Goal: Information Seeking & Learning: Learn about a topic

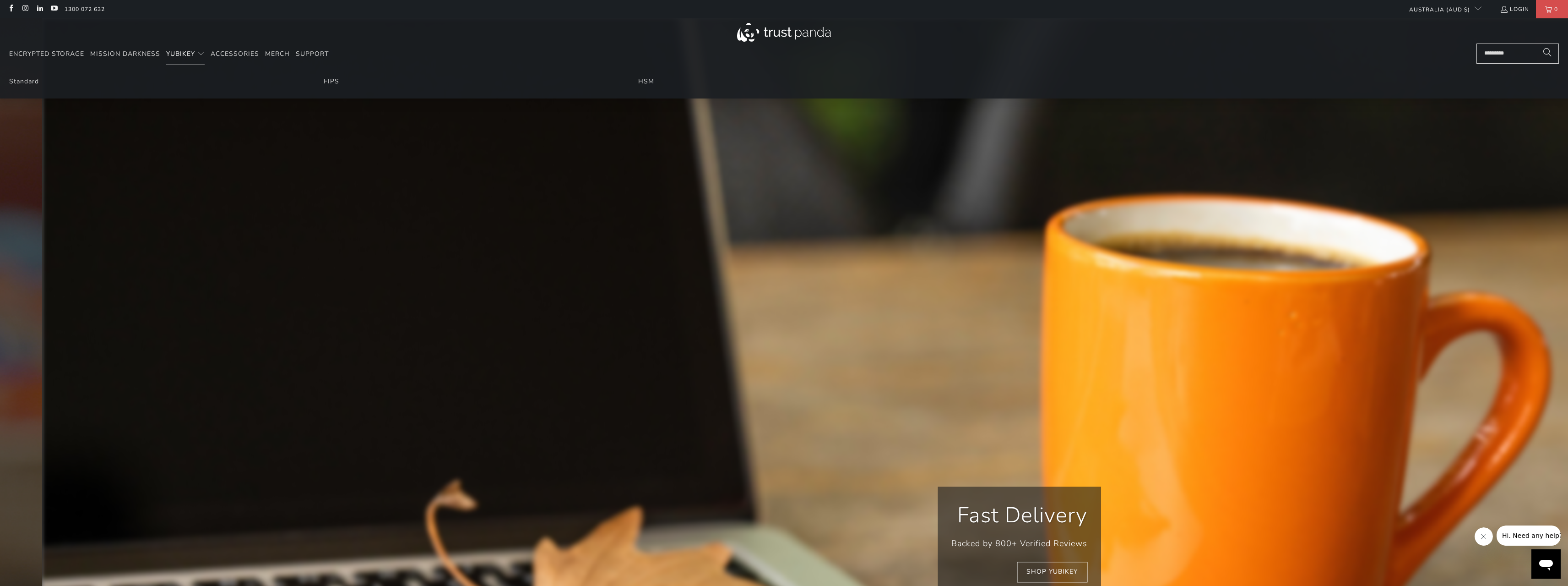
click at [182, 51] on span "YubiKey" at bounding box center [180, 54] width 29 height 9
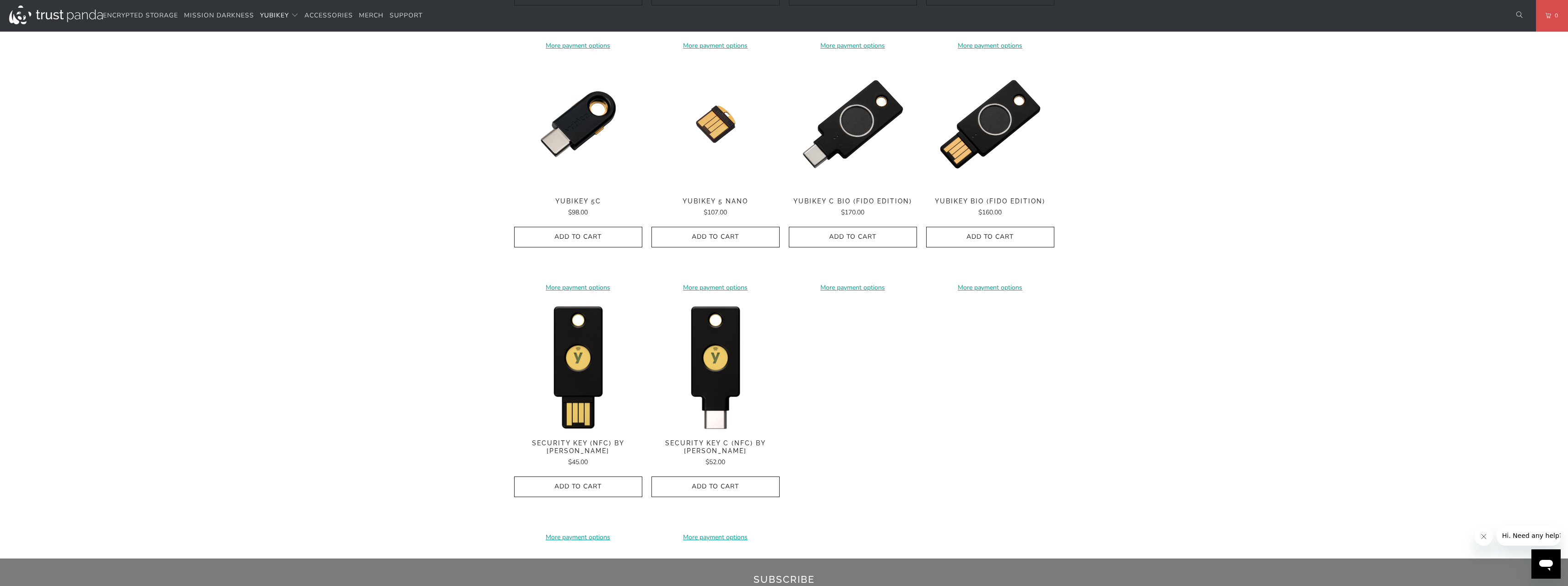
scroll to position [641, 0]
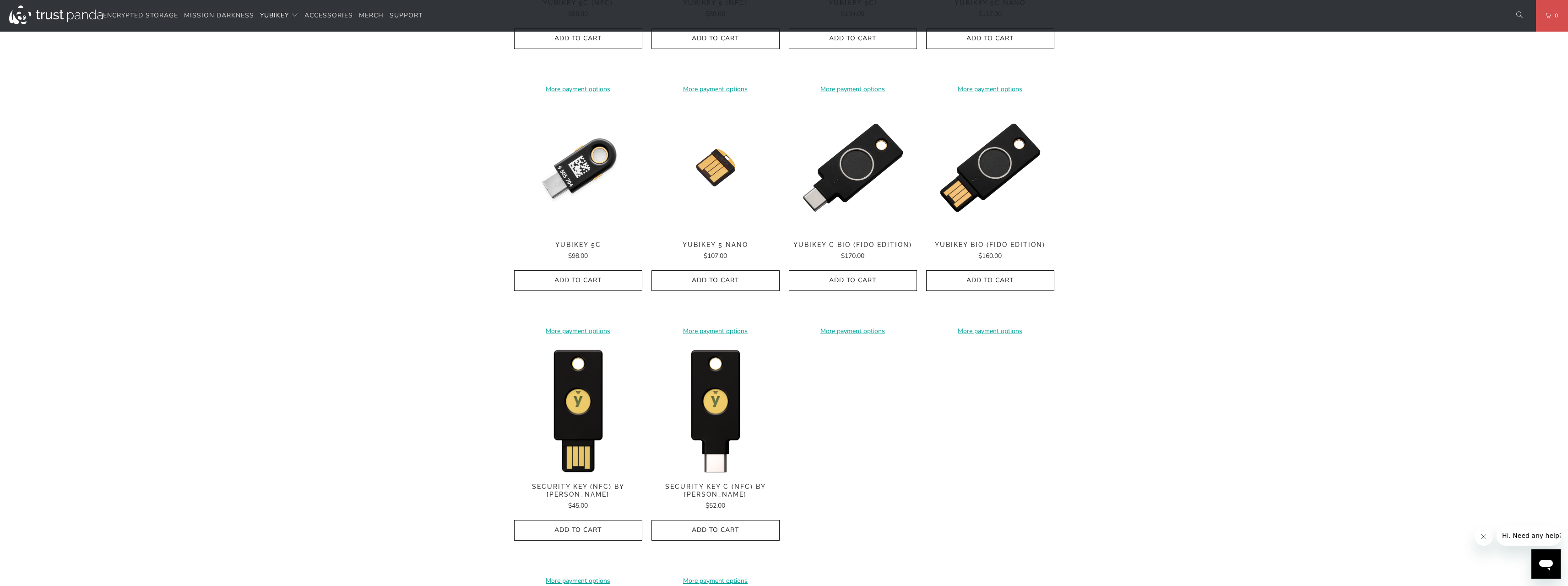
click at [575, 180] on img at bounding box center [578, 168] width 128 height 129
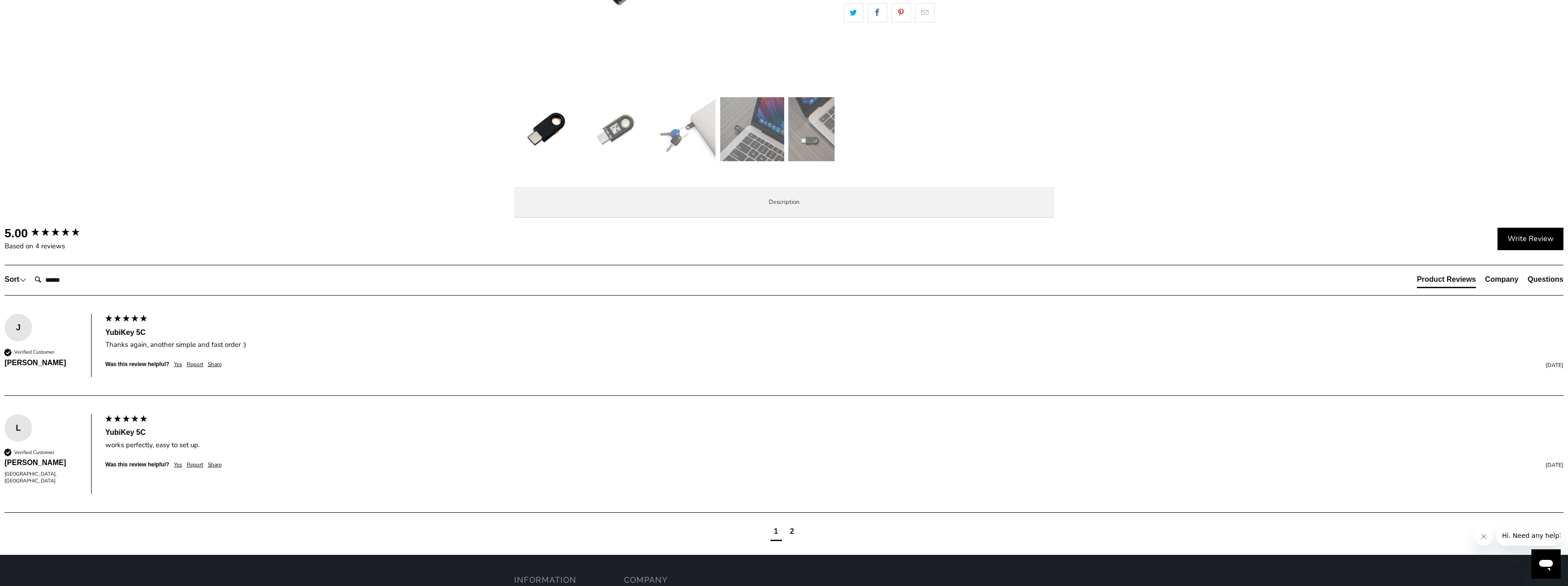
scroll to position [367, 0]
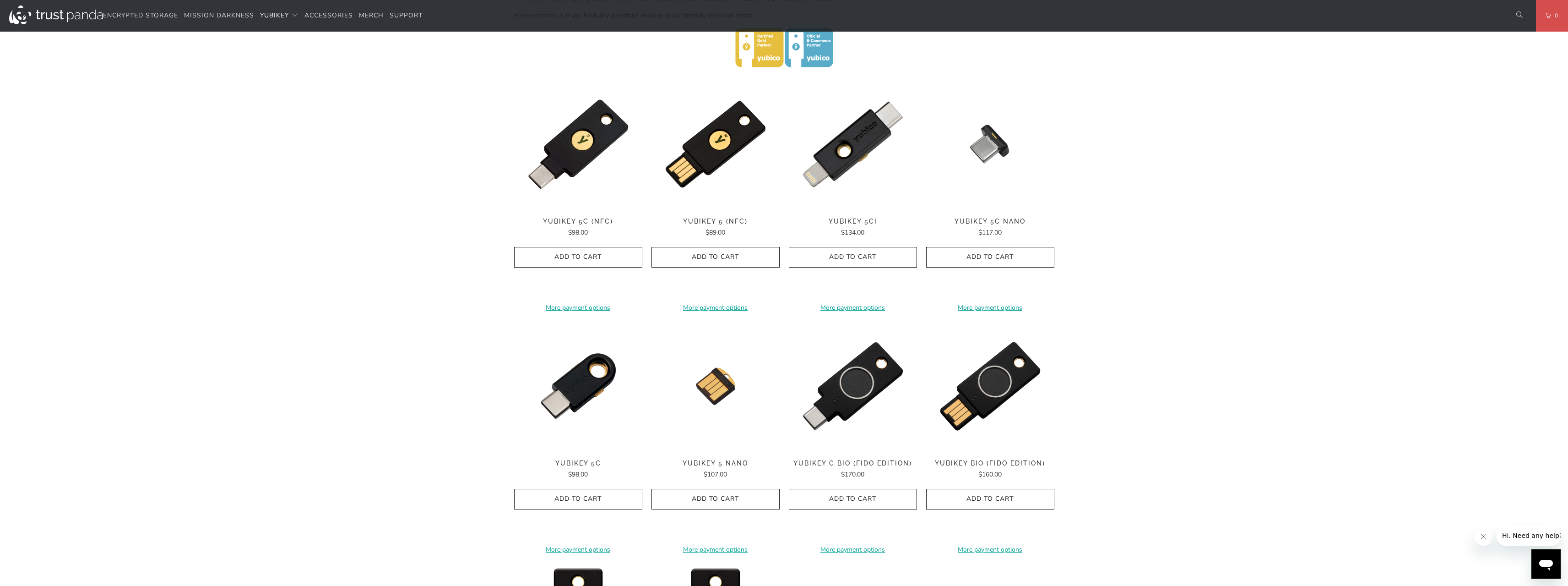
scroll to position [412, 0]
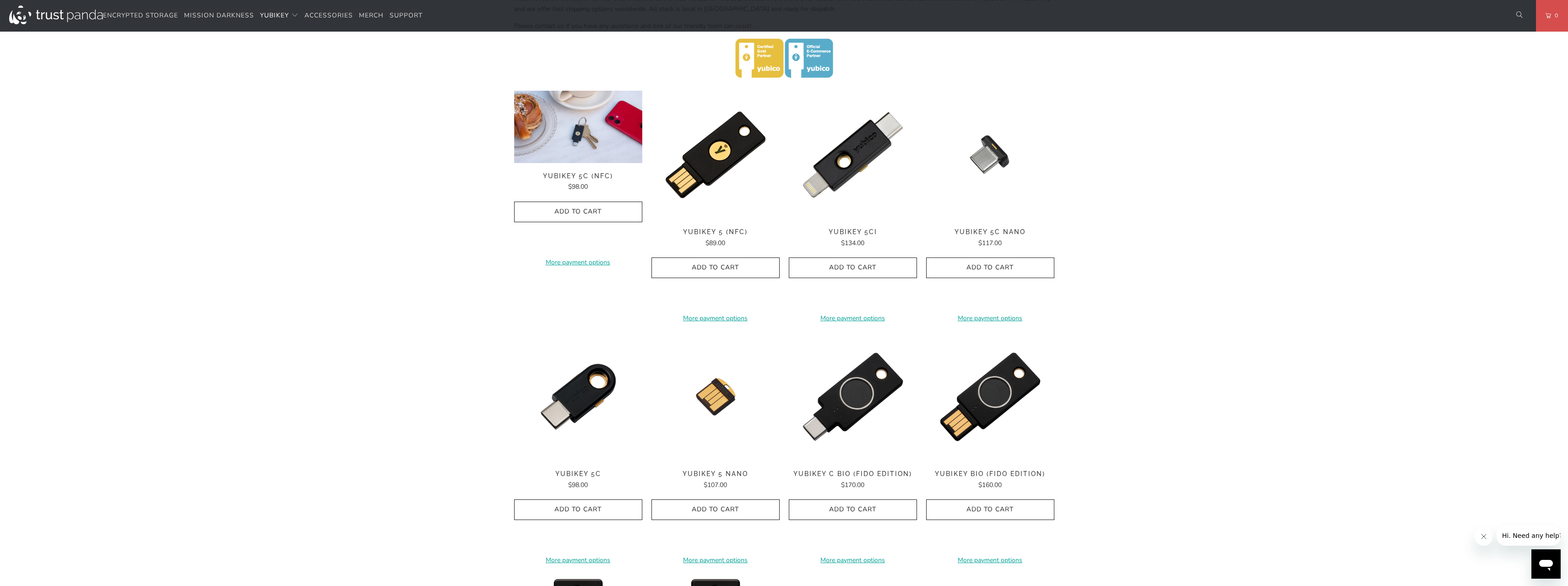
click at [612, 136] on img at bounding box center [578, 127] width 128 height 72
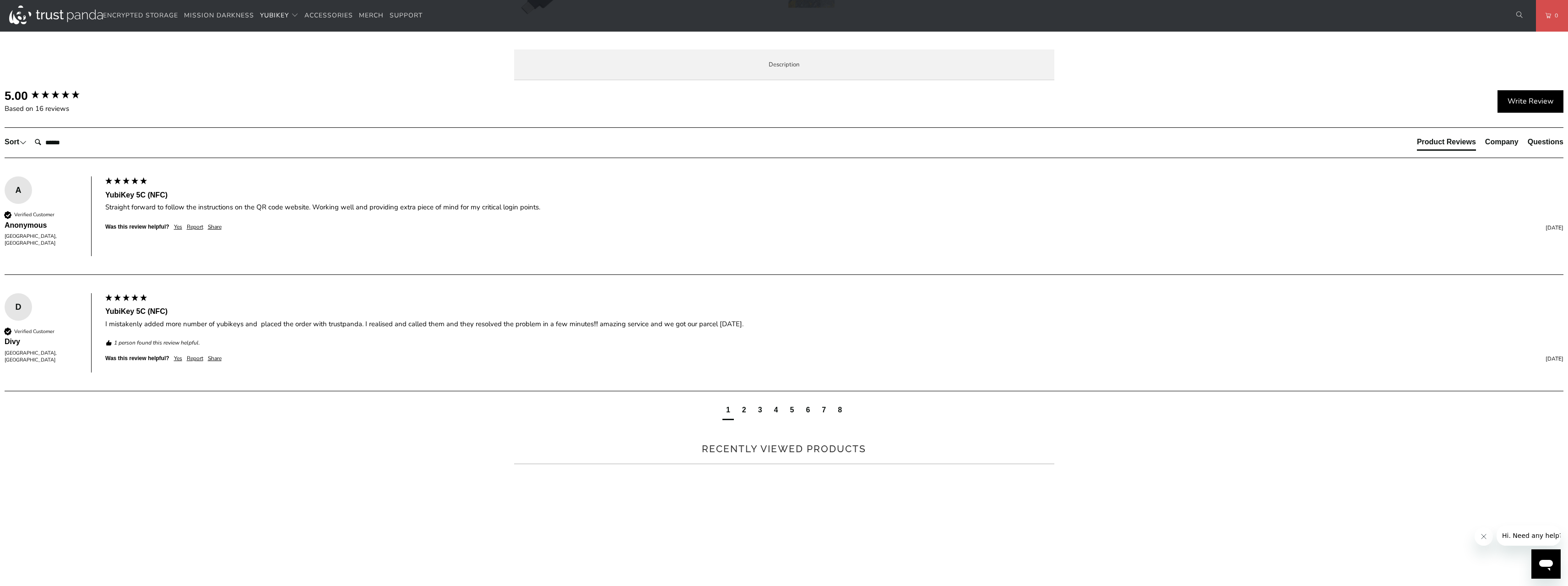
scroll to position [412, 0]
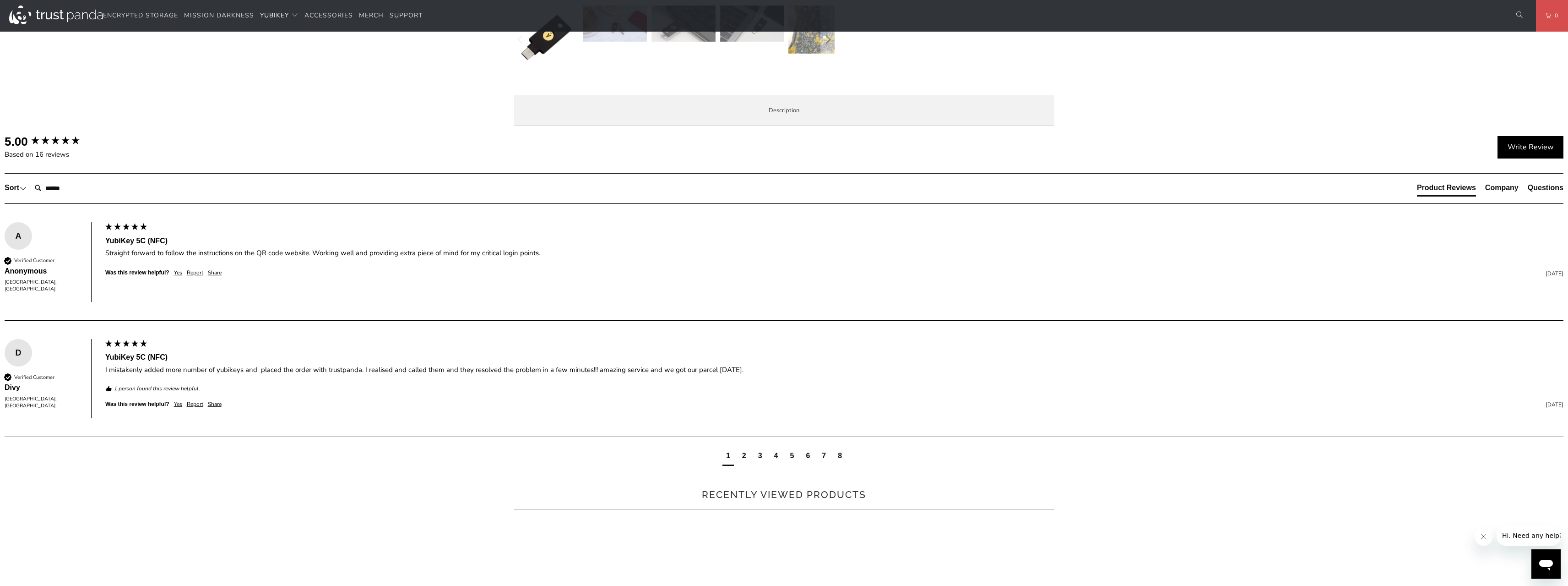
click at [0, 0] on li "Enterprise and Government" at bounding box center [0, 0] width 0 height 0
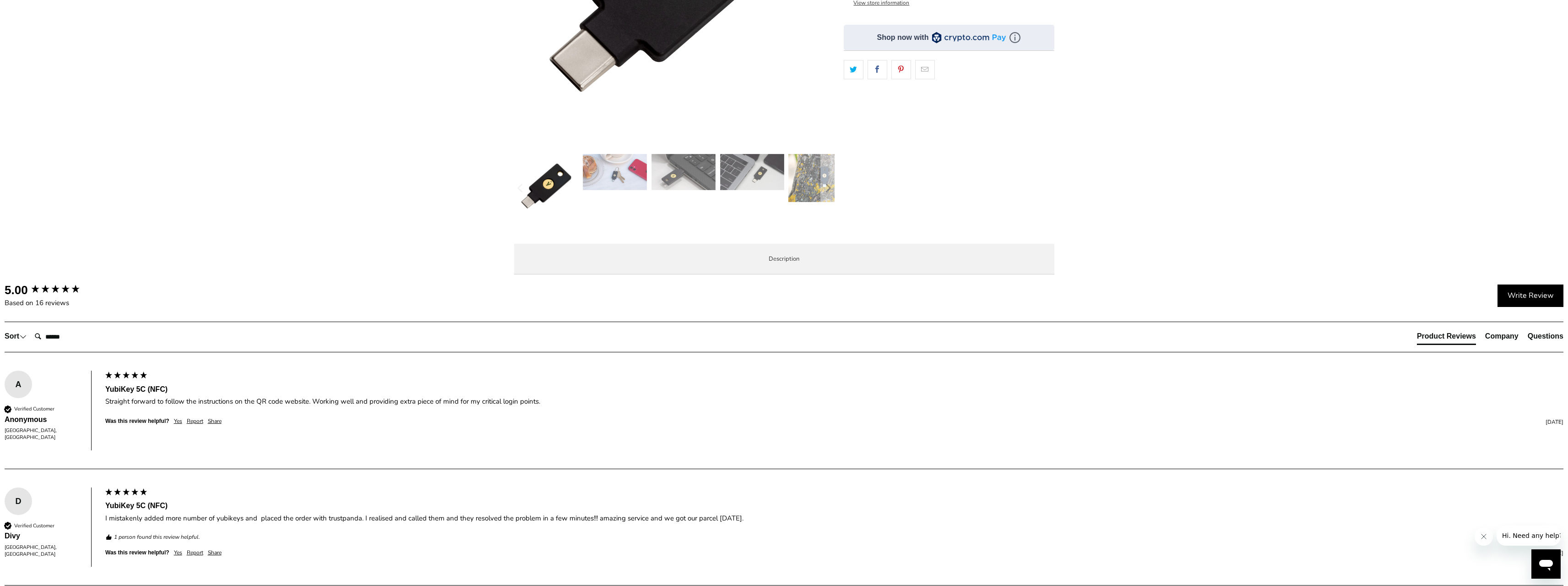
scroll to position [275, 0]
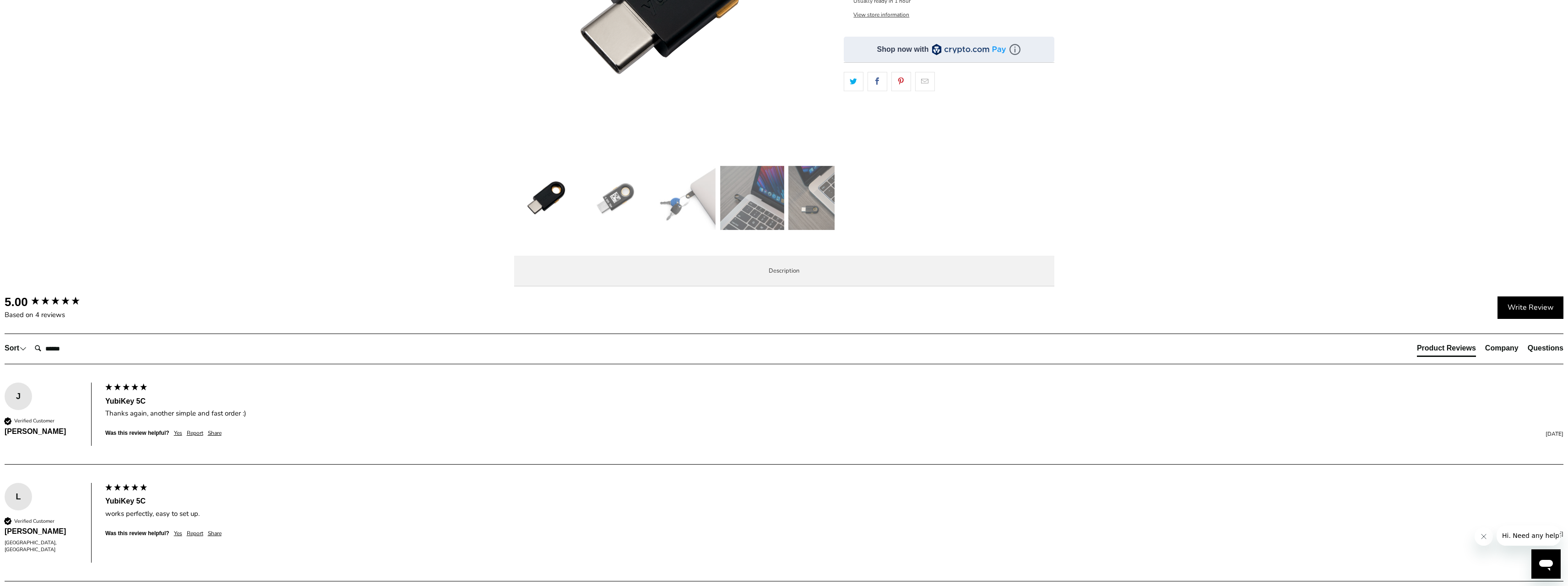
scroll to position [275, 0]
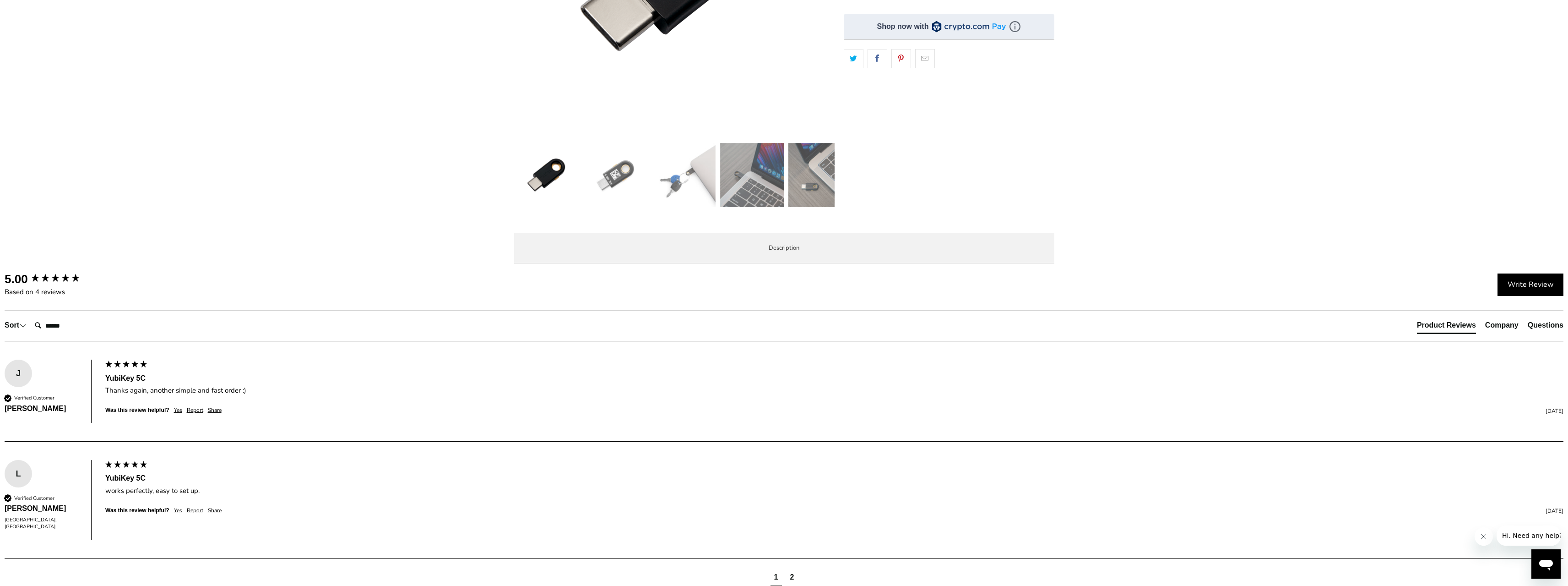
click at [0, 0] on li "Specifications" at bounding box center [0, 0] width 0 height 0
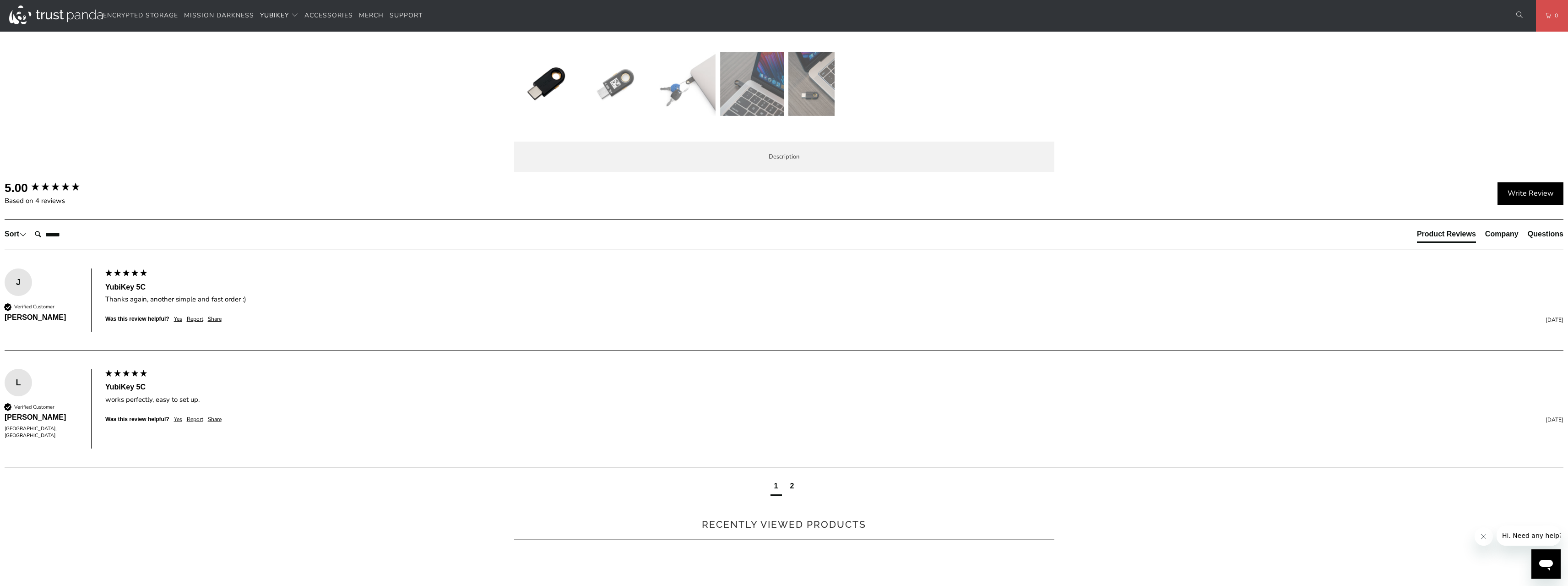
scroll to position [367, 0]
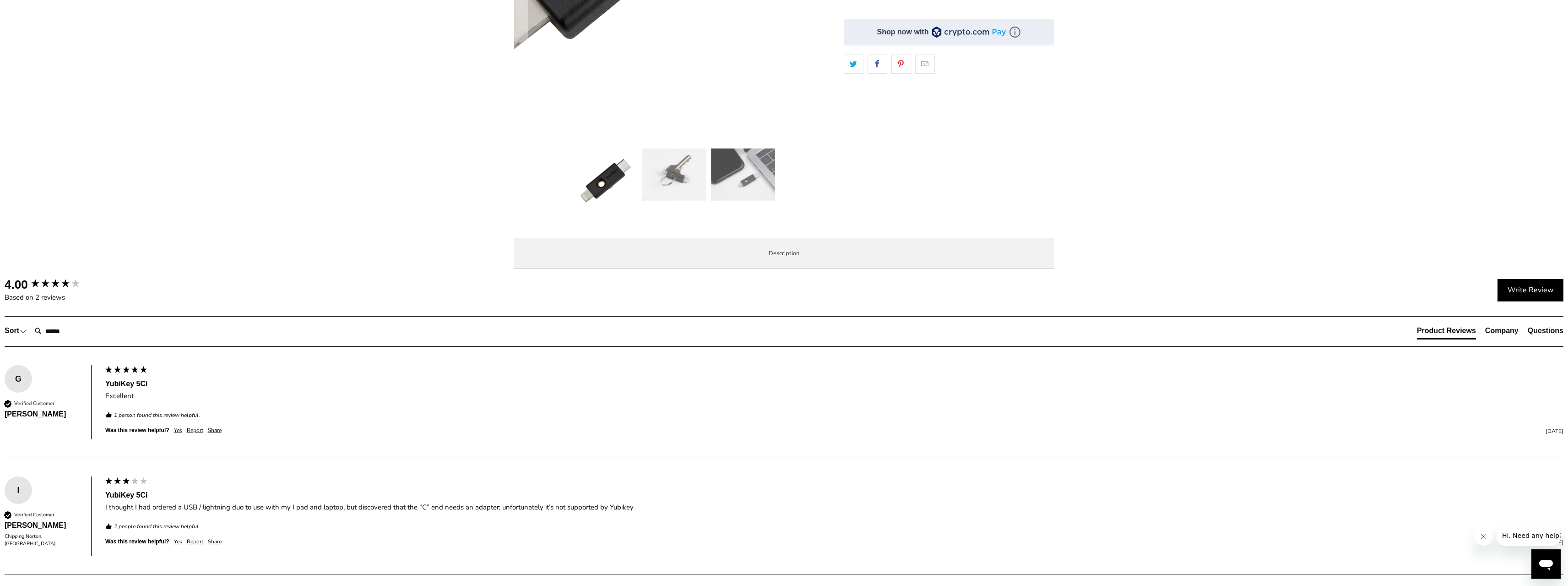
scroll to position [275, 0]
